Goal: Task Accomplishment & Management: Manage account settings

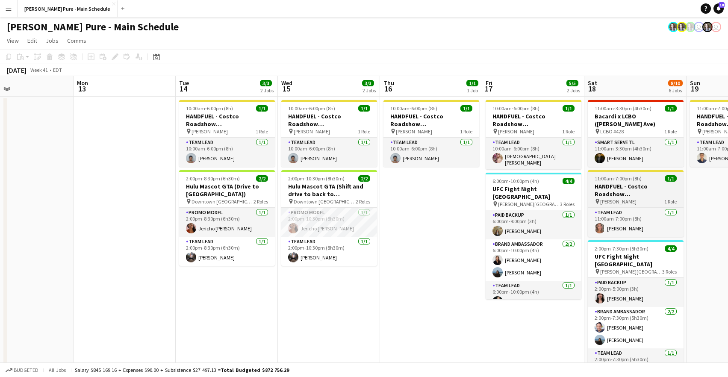
scroll to position [0, 232]
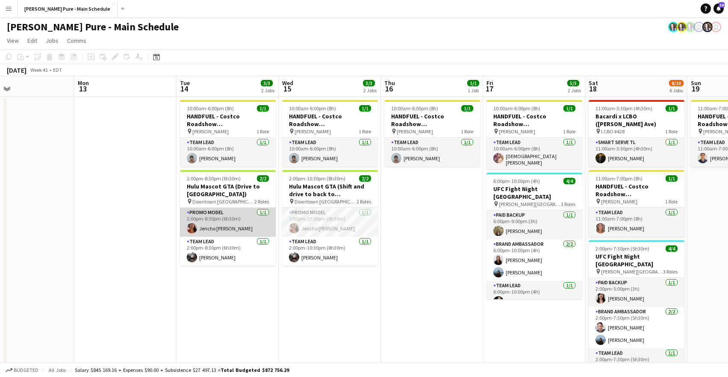
click at [212, 226] on app-card-role "Promo model [DATE] 2:00pm-8:30pm (6h30m) Jericho [PERSON_NAME]" at bounding box center [228, 222] width 96 height 29
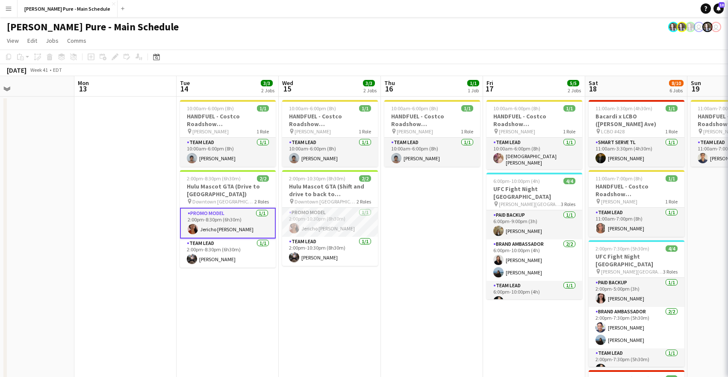
scroll to position [0, 233]
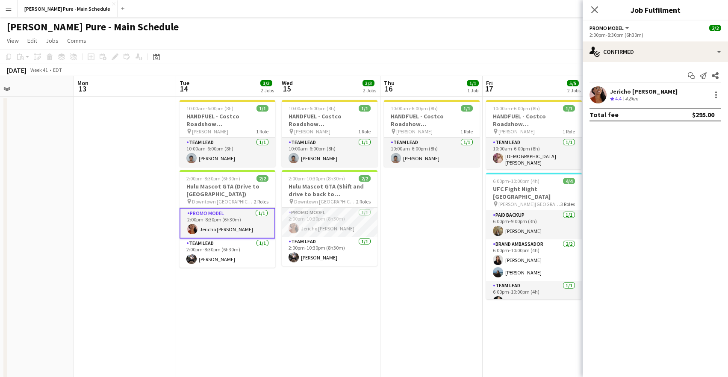
click at [596, 100] on app-user-avatar at bounding box center [598, 94] width 17 height 17
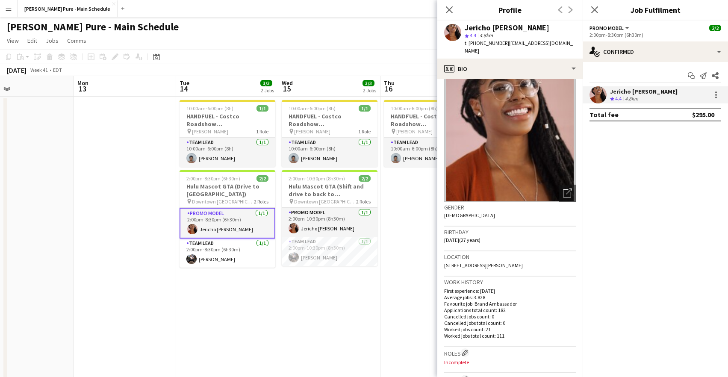
scroll to position [13, 0]
drag, startPoint x: 534, startPoint y: 258, endPoint x: 445, endPoint y: 260, distance: 88.5
click at [445, 260] on div "Location [STREET_ADDRESS][PERSON_NAME]" at bounding box center [510, 263] width 132 height 25
copy span "[STREET_ADDRESS][PERSON_NAME]"
click at [447, 9] on icon "Close pop-in" at bounding box center [449, 10] width 8 height 8
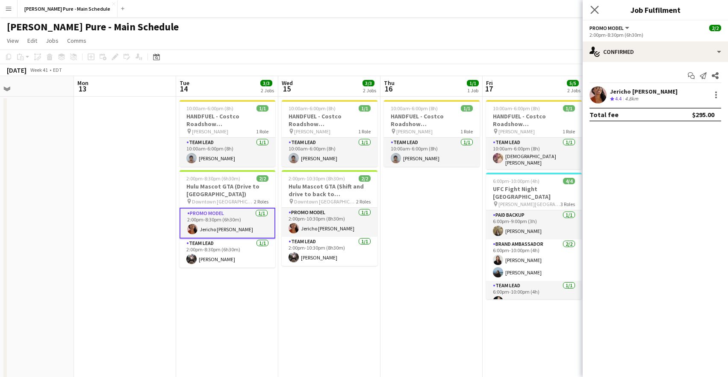
click at [590, 8] on app-icon "Close pop-in" at bounding box center [595, 10] width 12 height 12
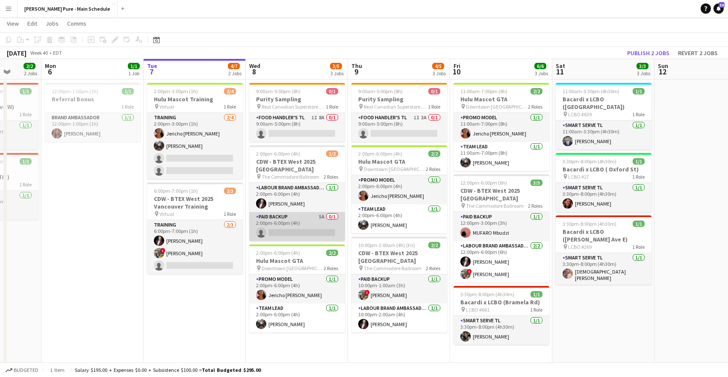
scroll to position [18, 0]
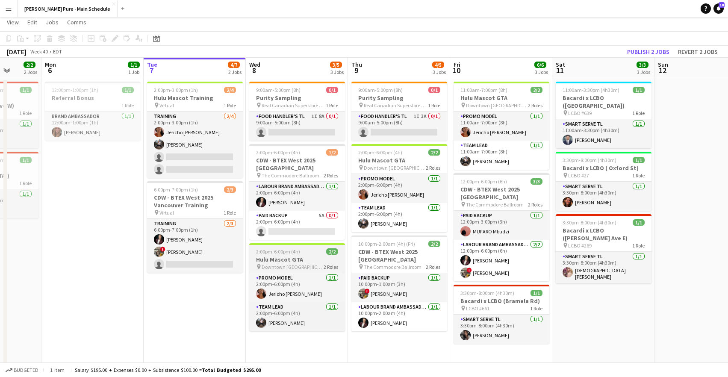
click at [277, 266] on span "Downtown [GEOGRAPHIC_DATA]" at bounding box center [293, 267] width 62 height 6
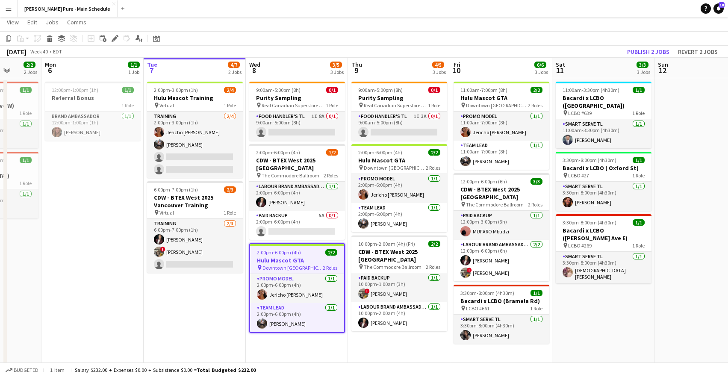
click at [277, 266] on span "Downtown [GEOGRAPHIC_DATA]" at bounding box center [293, 268] width 60 height 6
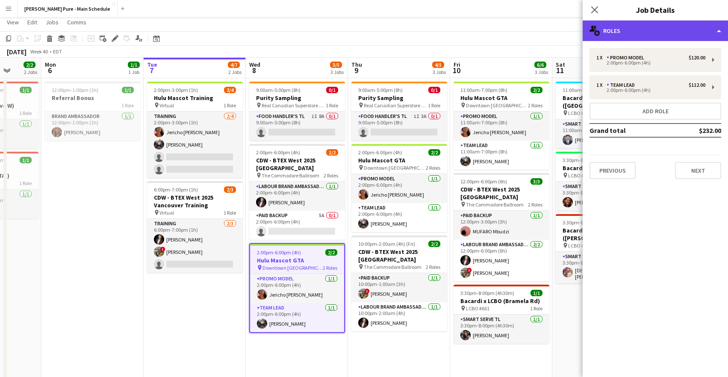
click at [602, 32] on div "multiple-users-add Roles" at bounding box center [655, 31] width 145 height 21
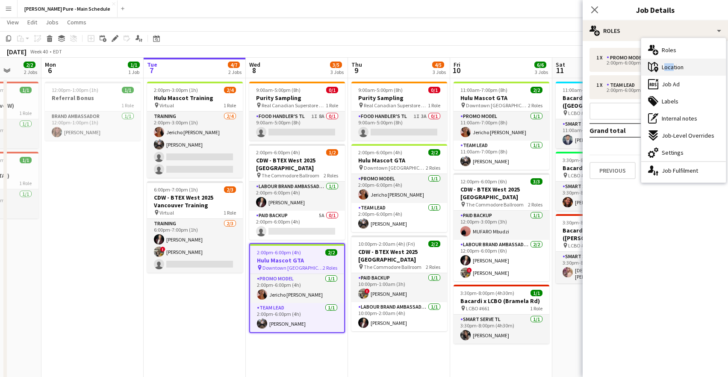
click at [672, 63] on span "Location" at bounding box center [673, 67] width 22 height 8
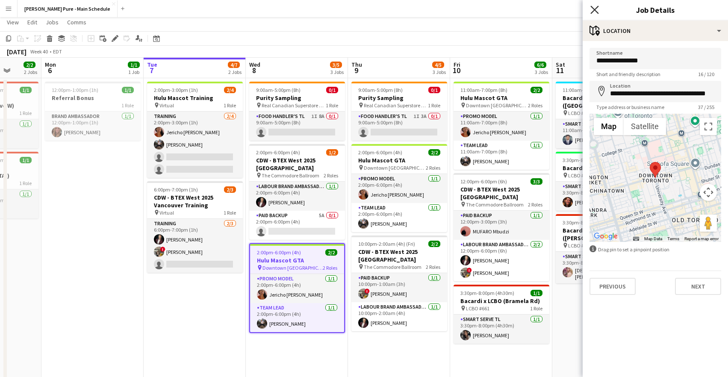
click at [595, 10] on icon at bounding box center [595, 10] width 8 height 8
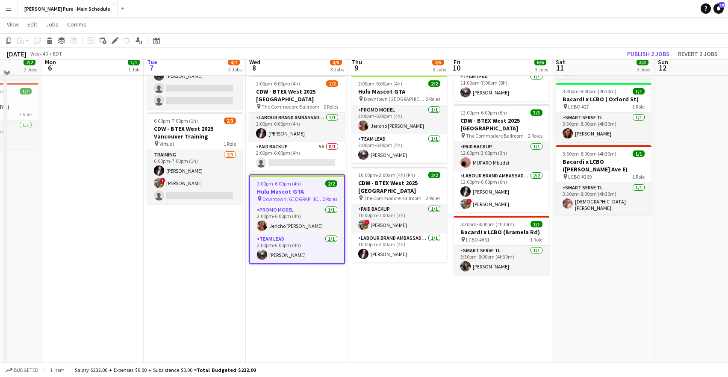
scroll to position [100, 0]
